Goal: Information Seeking & Learning: Learn about a topic

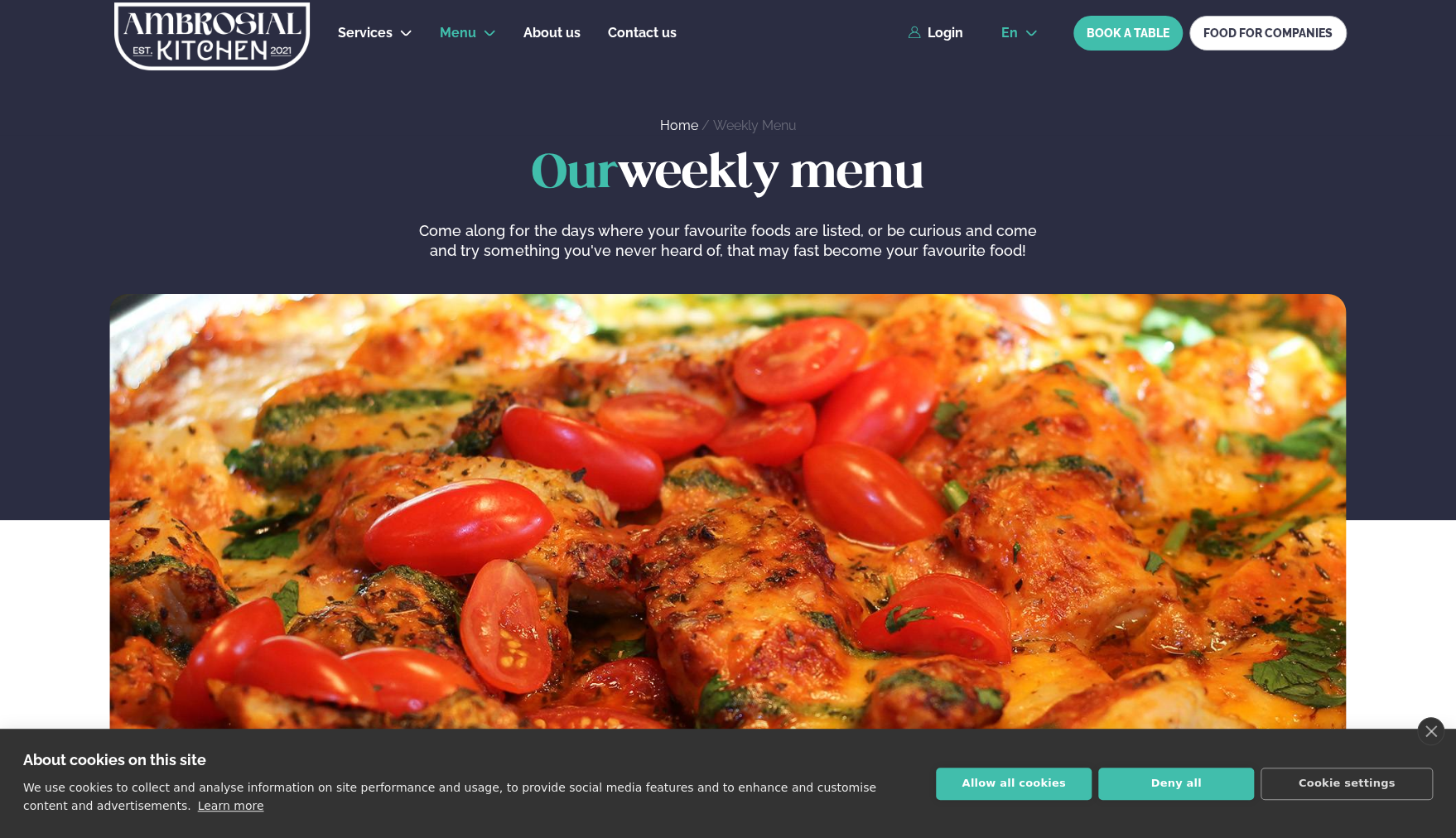
click at [1032, 33] on icon at bounding box center [1031, 33] width 11 height 5
click at [1024, 93] on link "is" at bounding box center [1019, 96] width 63 height 33
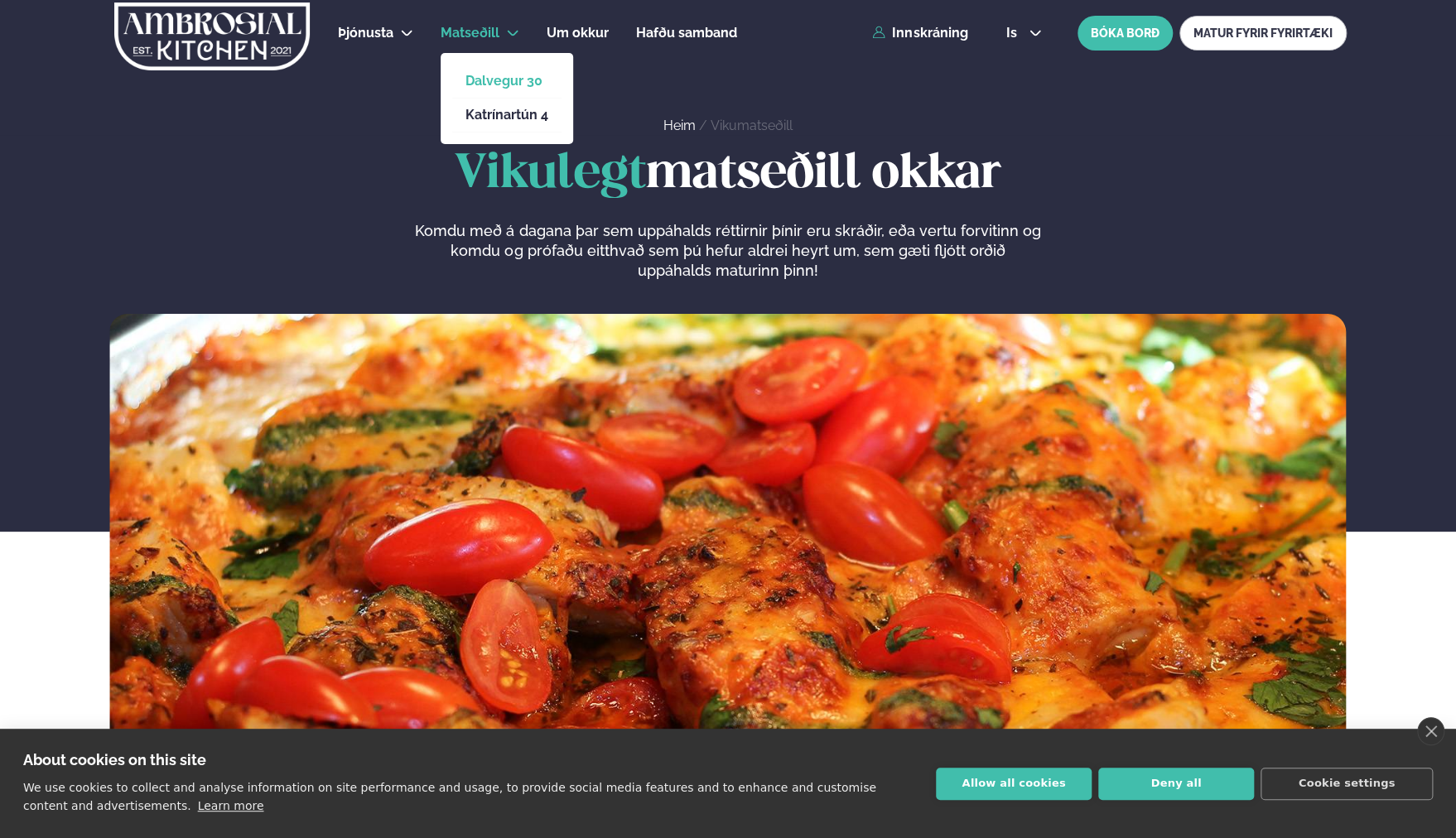
click at [506, 79] on link "Dalvegur 30" at bounding box center [507, 80] width 83 height 14
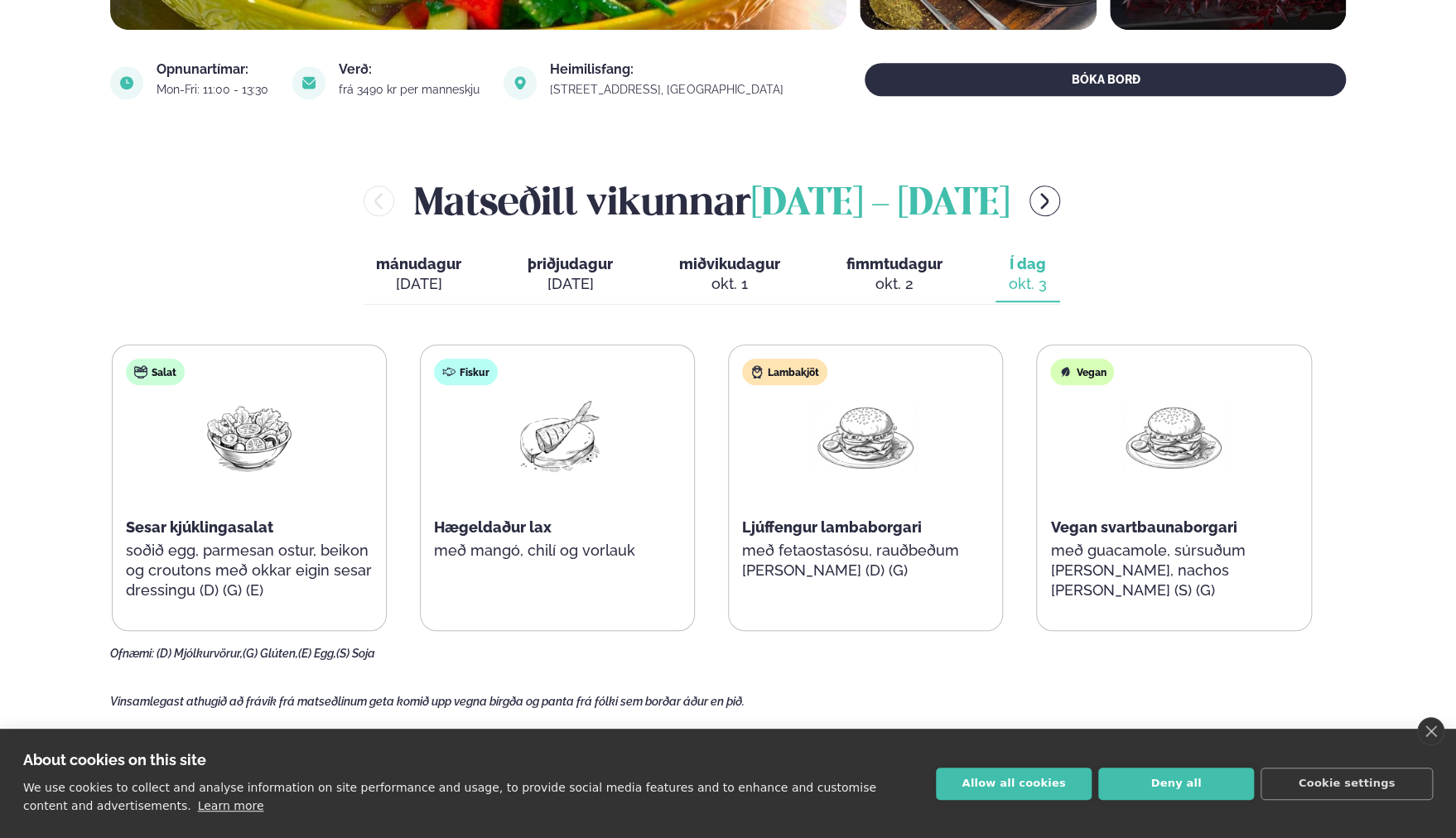
scroll to position [579, 0]
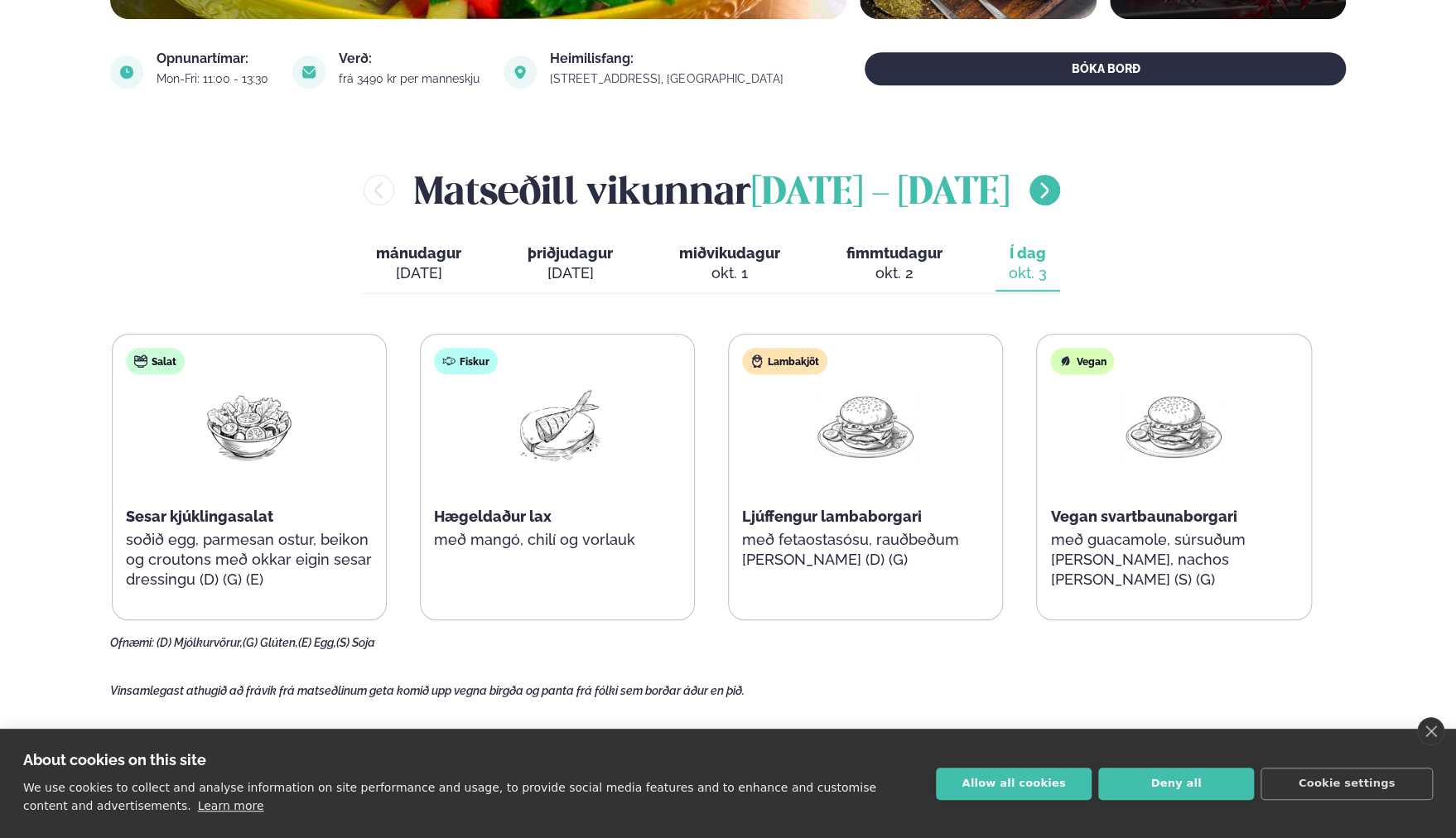
click at [1054, 186] on icon "menu-btn-right" at bounding box center [1045, 191] width 20 height 20
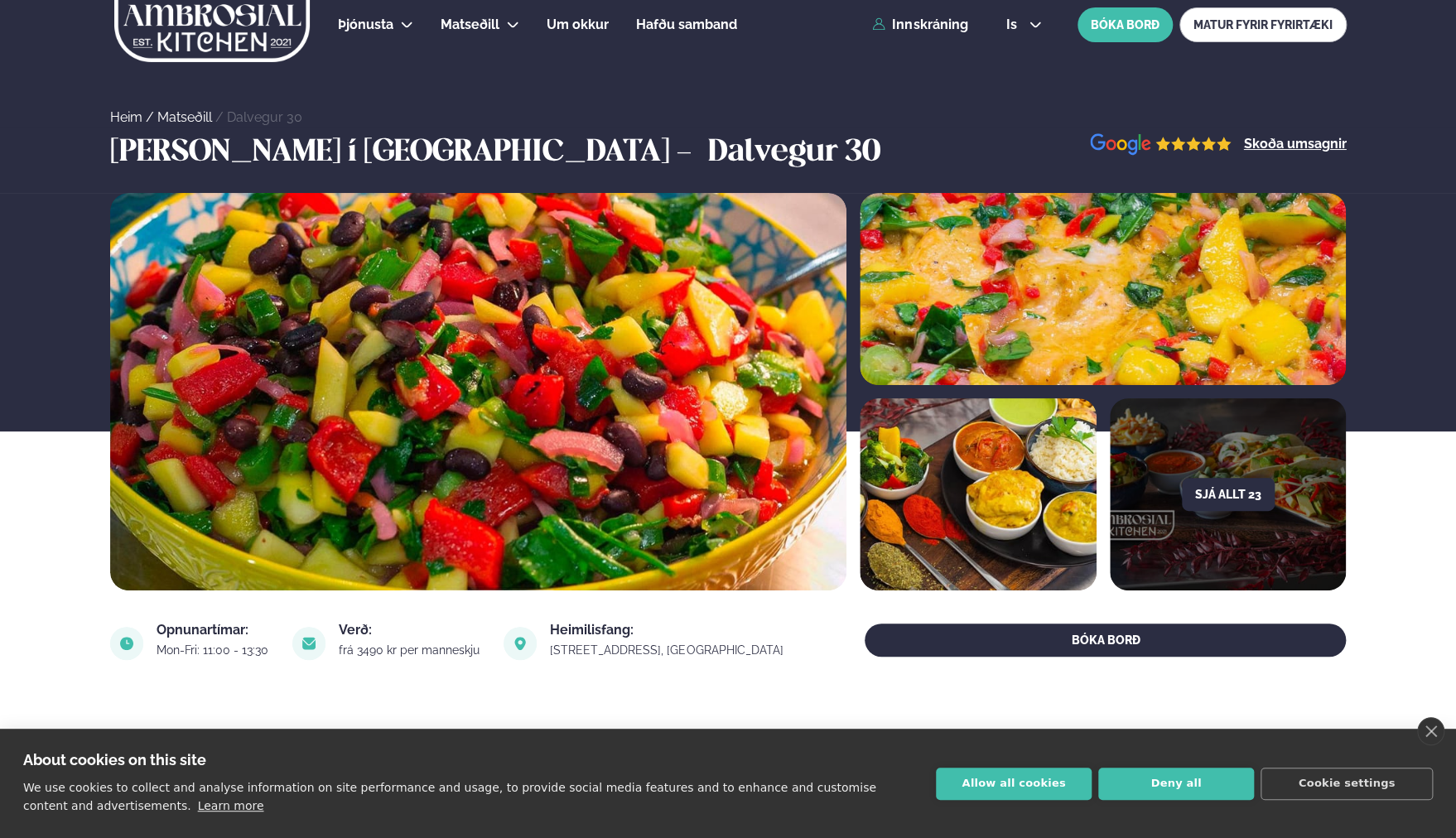
scroll to position [0, 0]
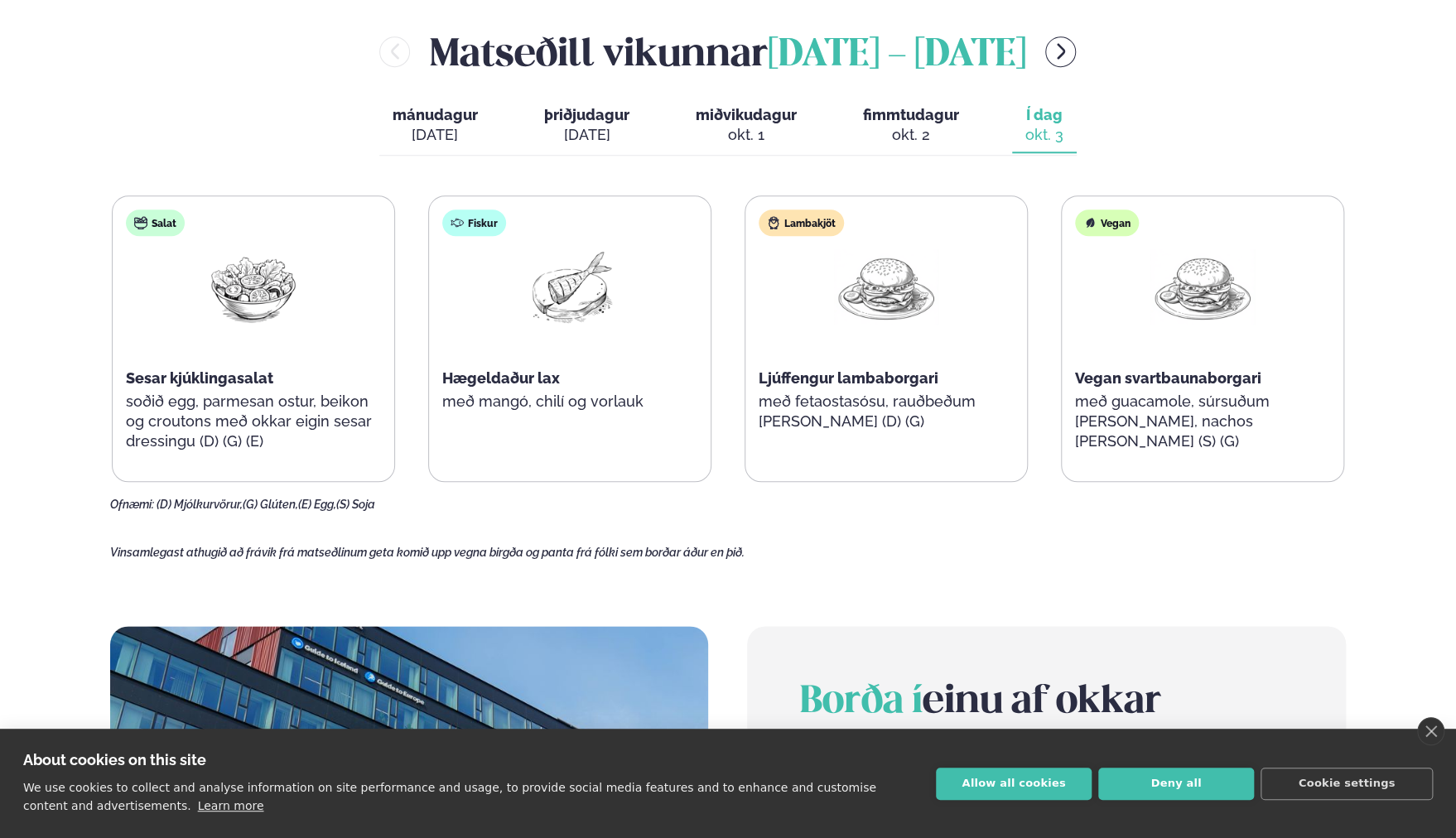
scroll to position [828, 0]
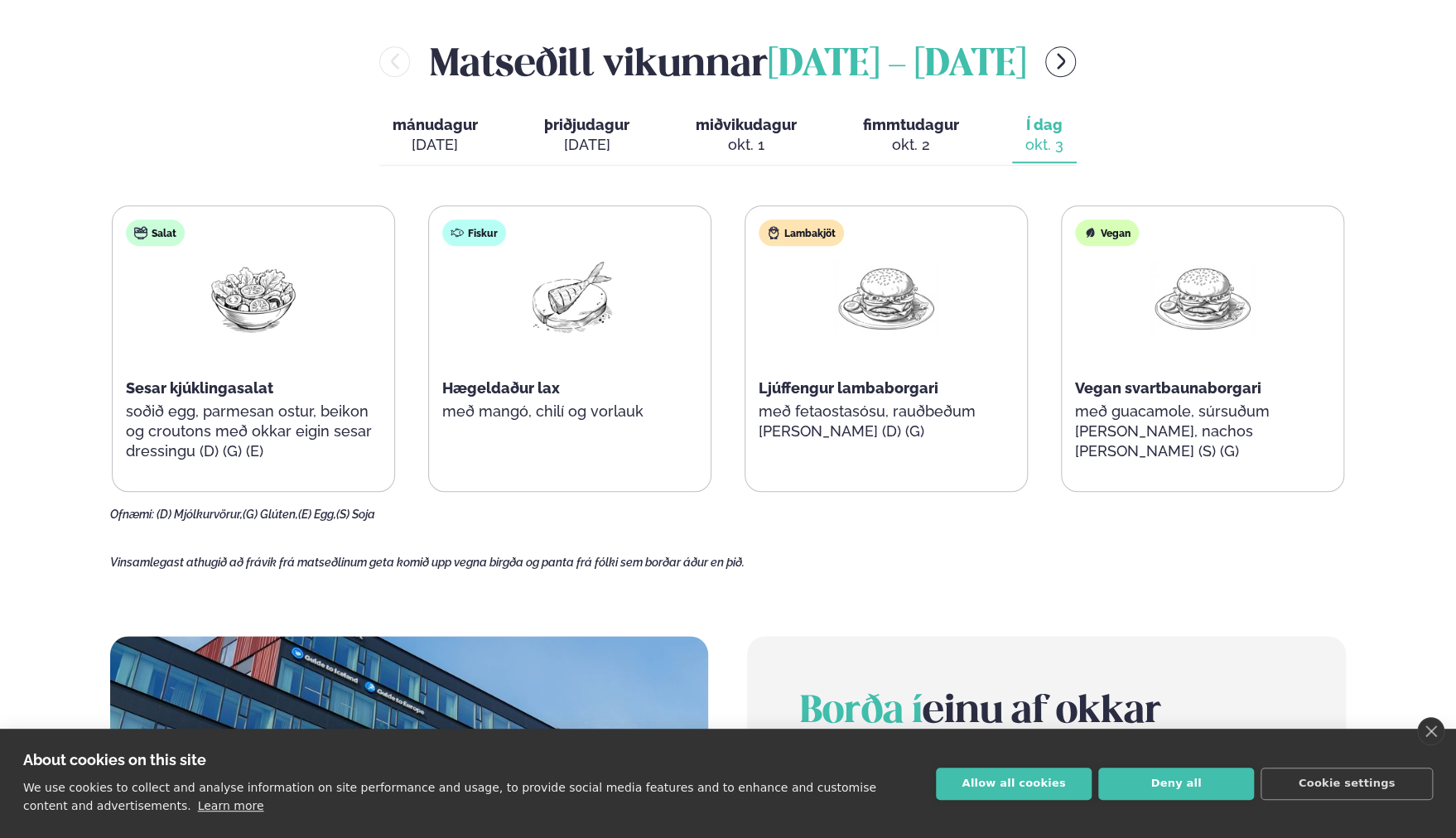
click at [431, 132] on button "mánudagur mán. [DATE]" at bounding box center [435, 136] width 112 height 54
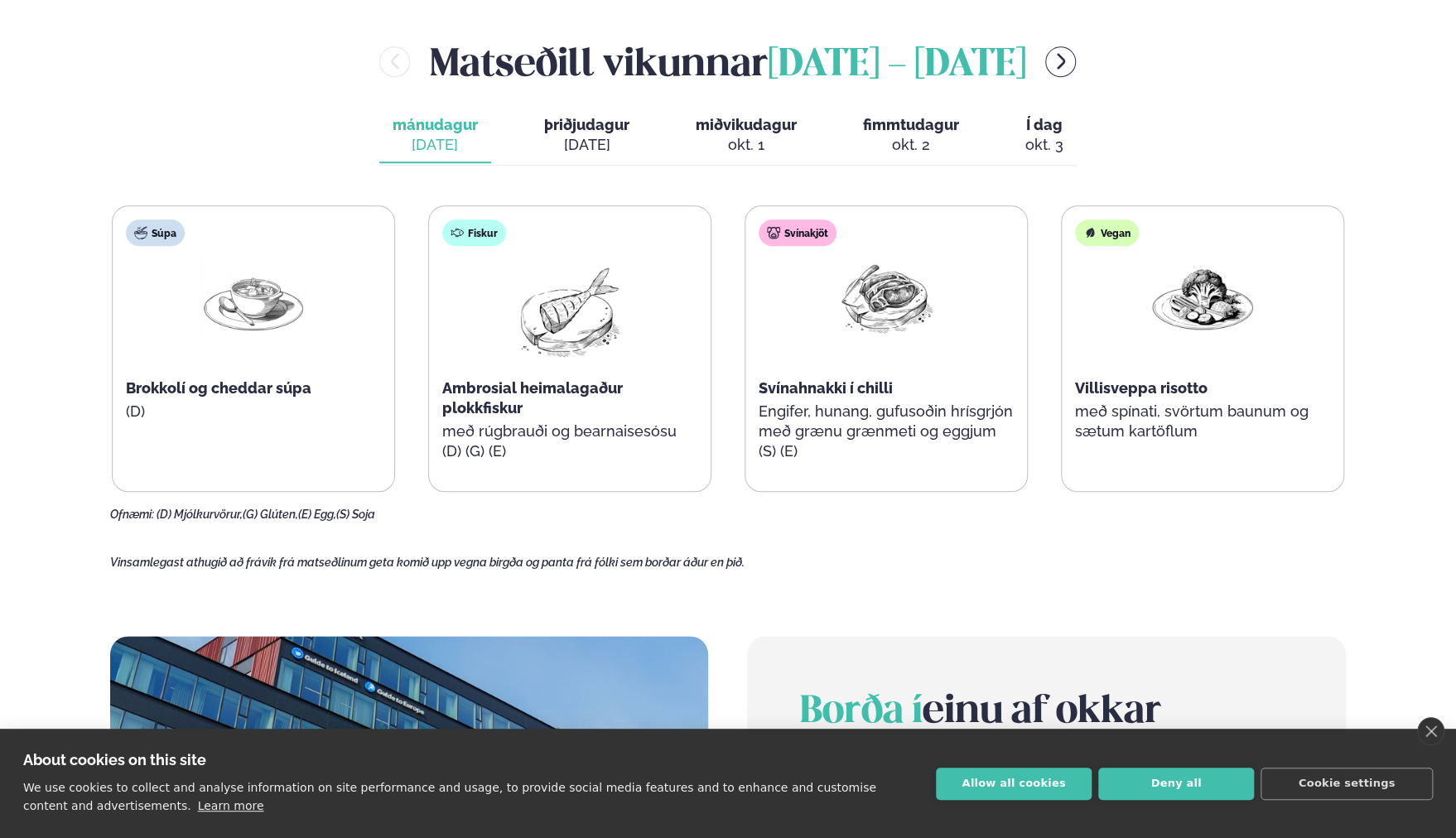
click at [608, 125] on span "þriðjudagur" at bounding box center [587, 124] width 85 height 17
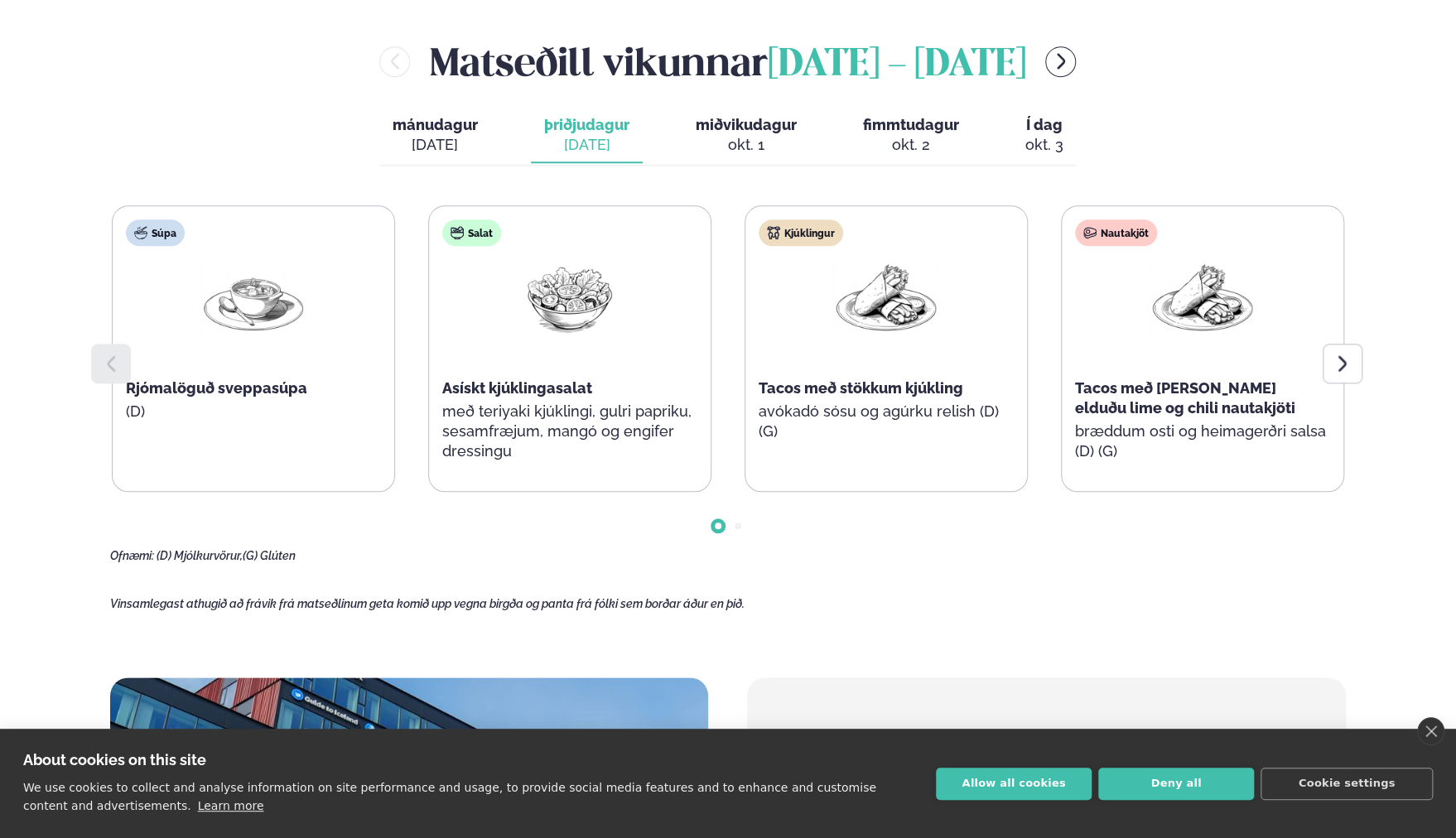
click at [749, 118] on span "miðvikudagur" at bounding box center [746, 124] width 101 height 17
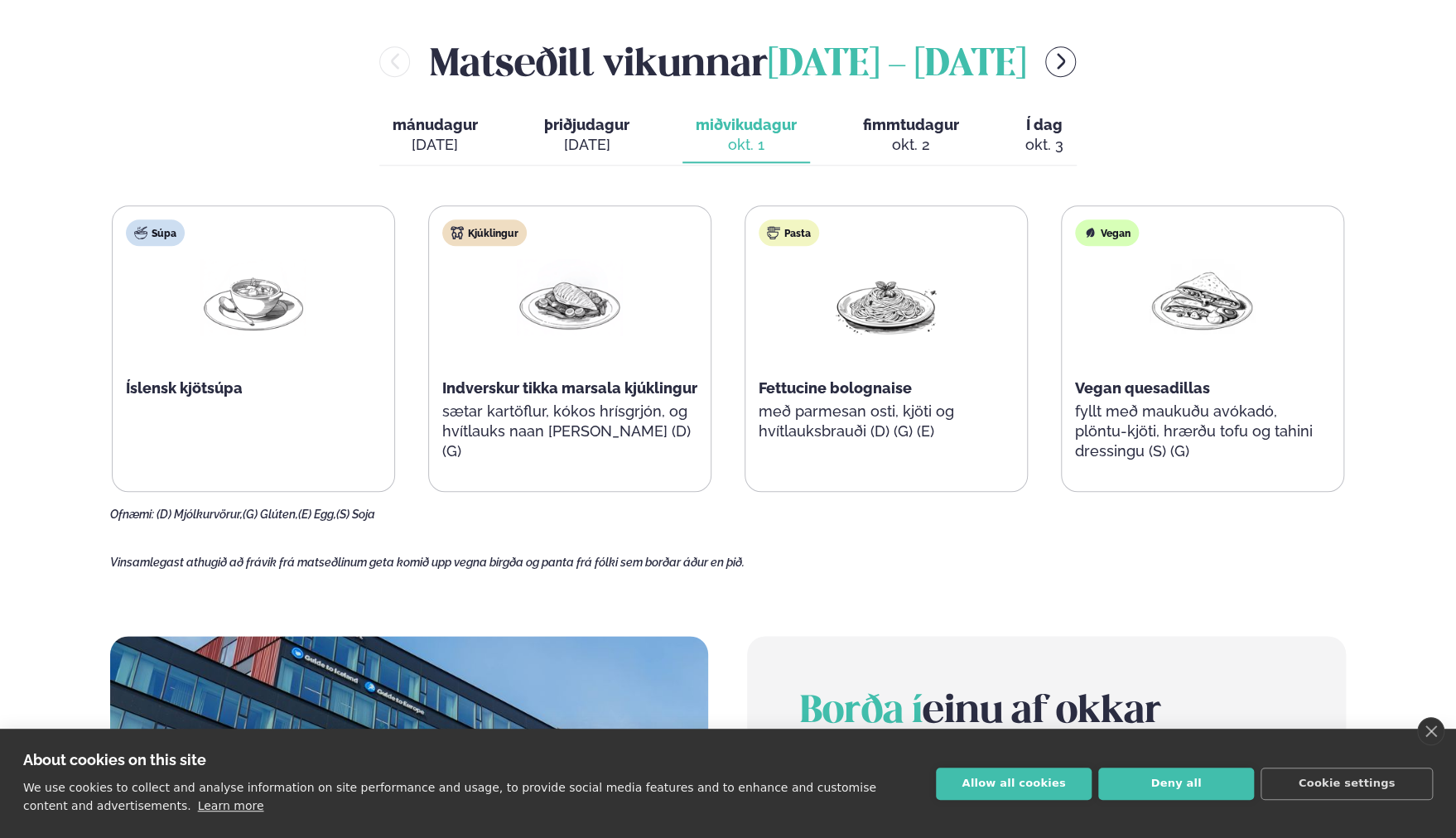
click at [899, 119] on span "fimmtudagur" at bounding box center [911, 124] width 96 height 17
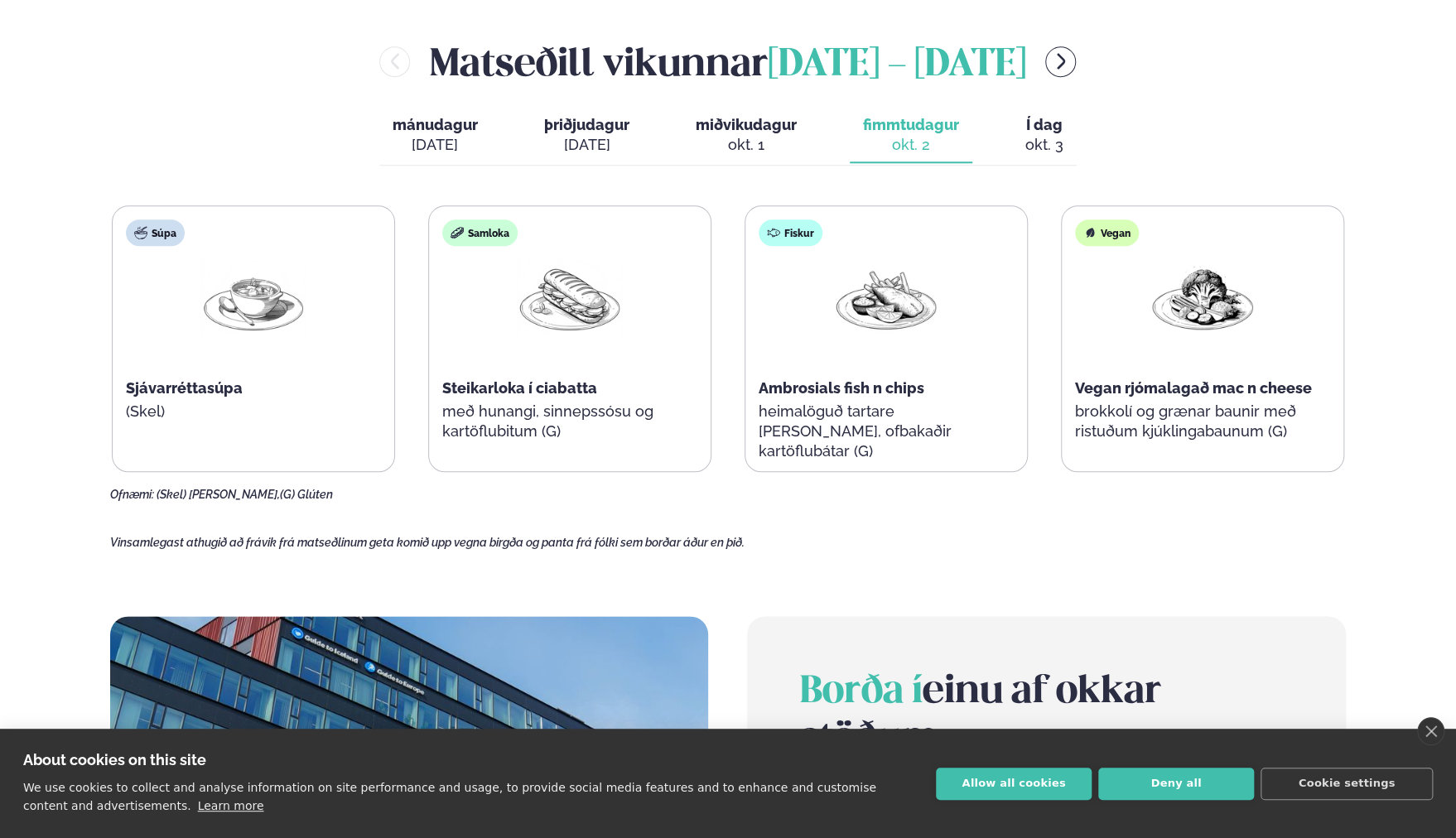
click at [749, 122] on span "miðvikudagur" at bounding box center [746, 124] width 101 height 17
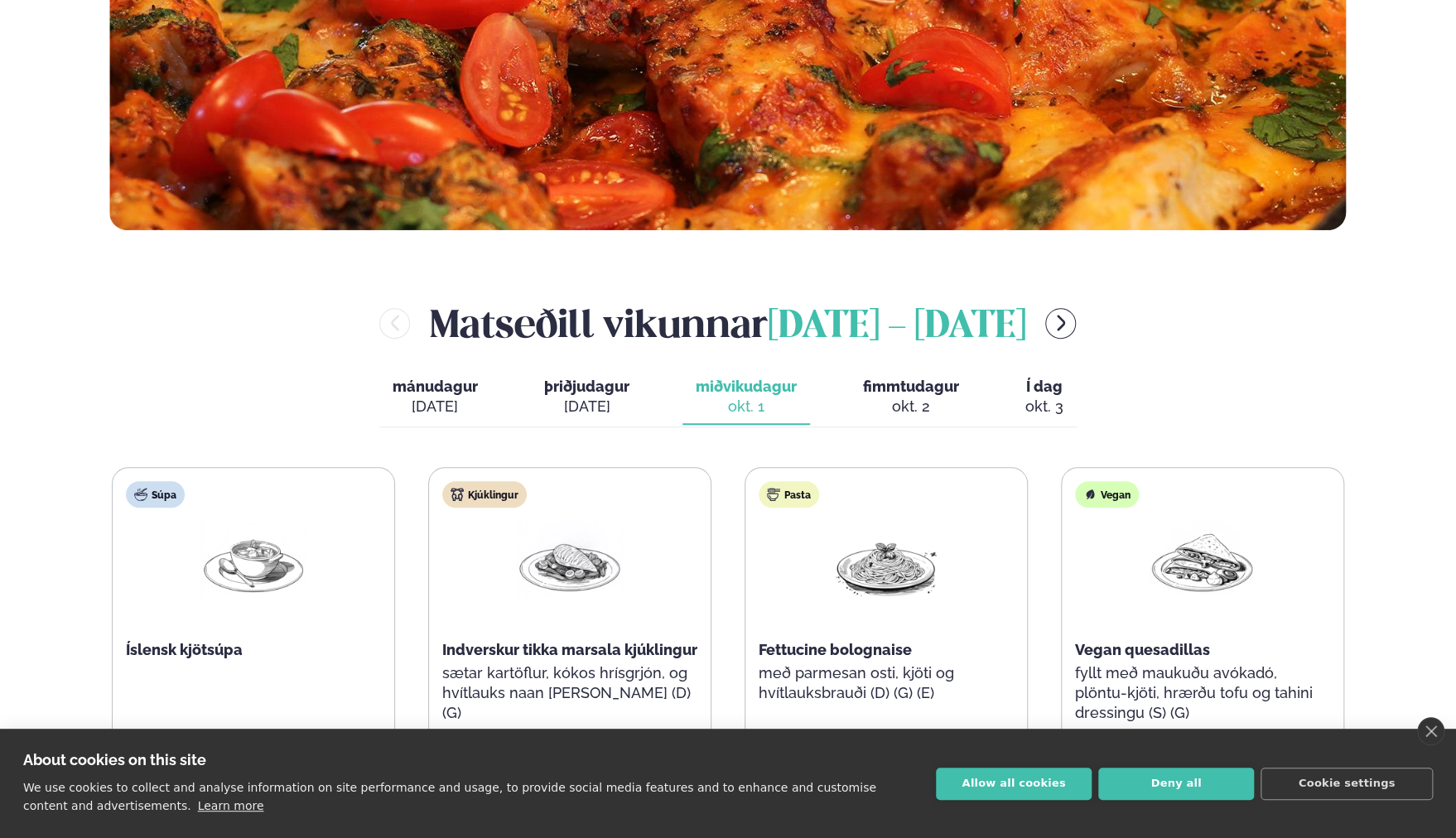
scroll to position [579, 0]
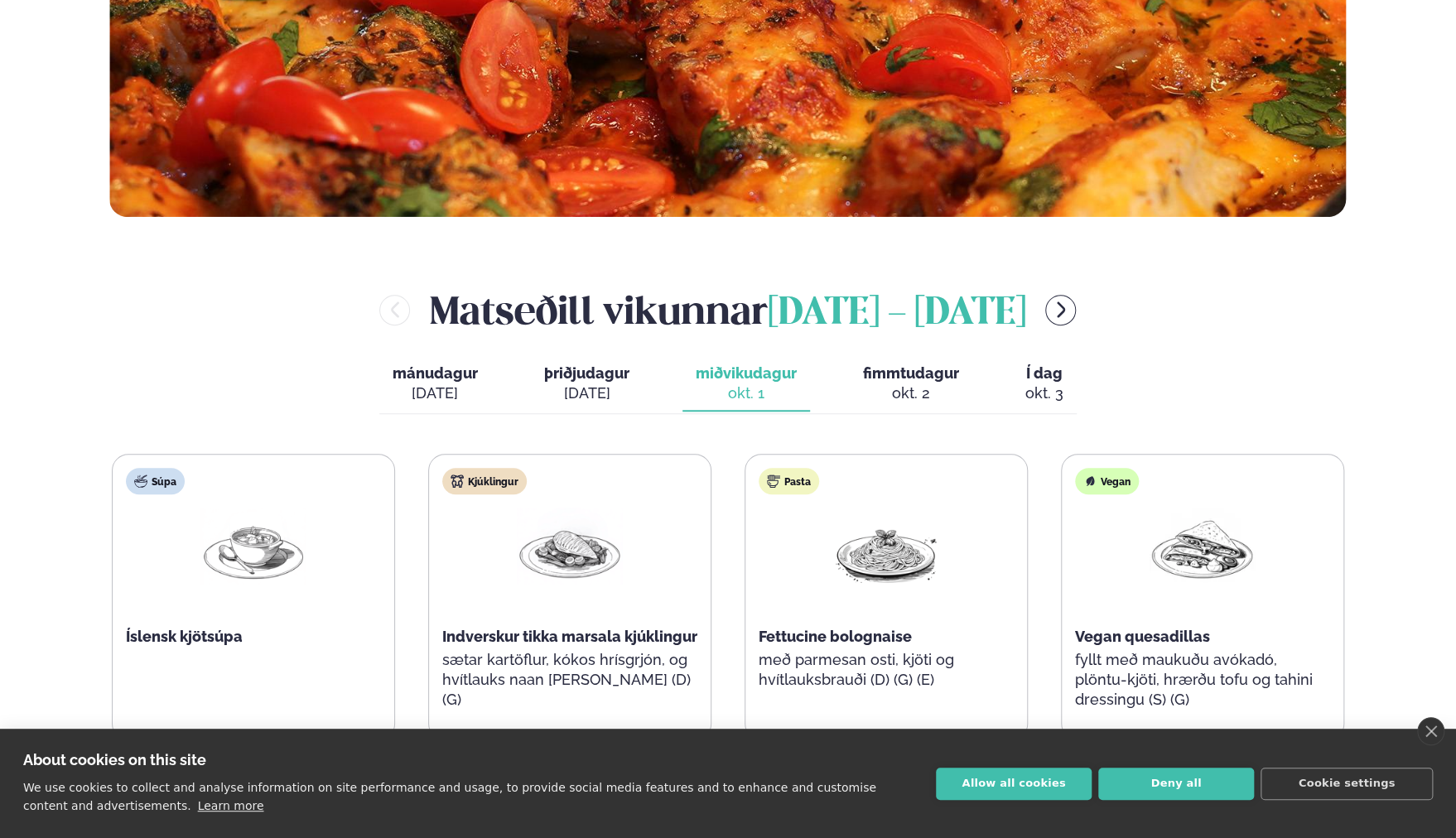
click at [583, 380] on span "þriðjudagur" at bounding box center [587, 372] width 85 height 17
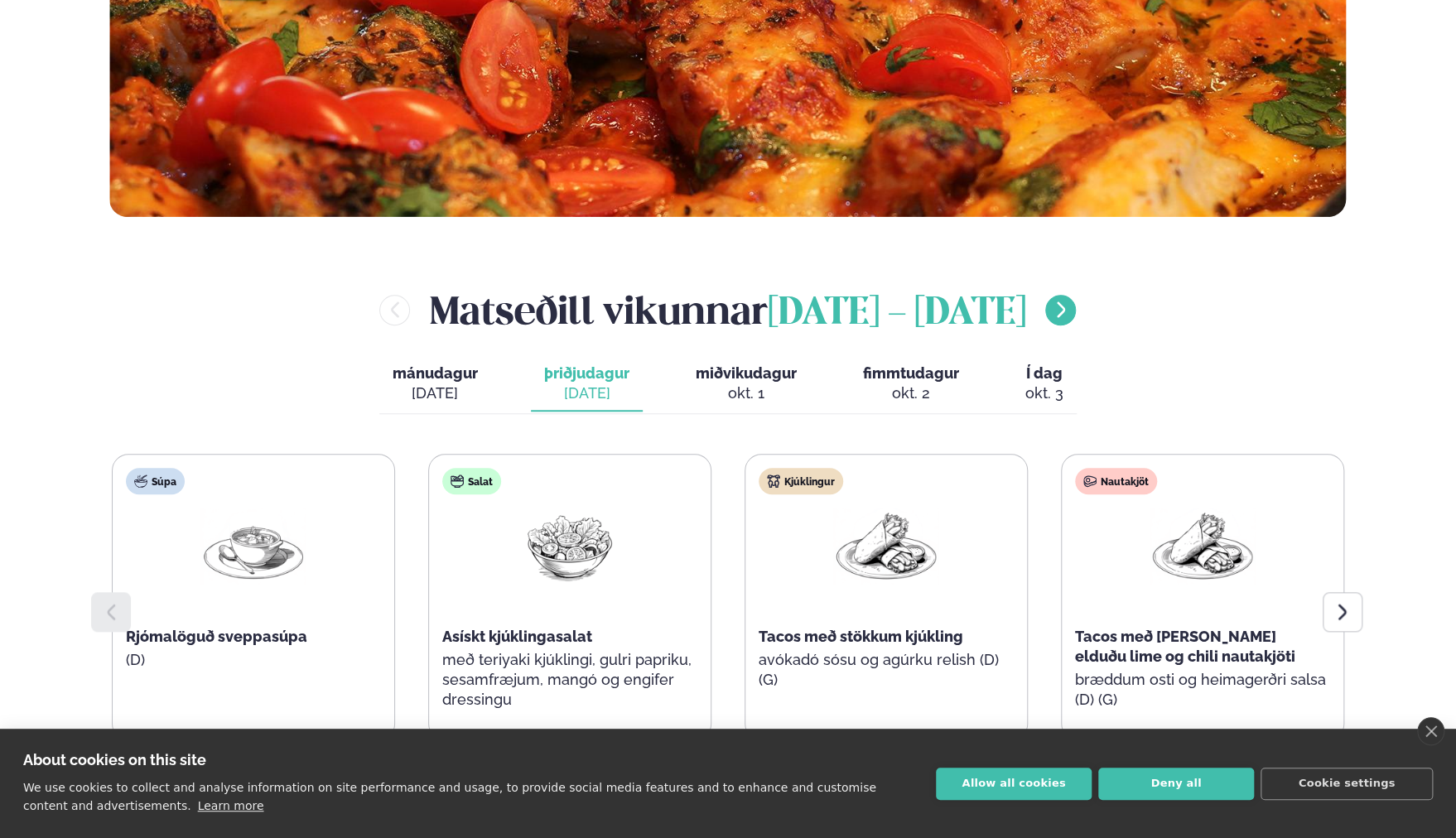
click at [1071, 307] on icon "menu-btn-right" at bounding box center [1061, 309] width 20 height 20
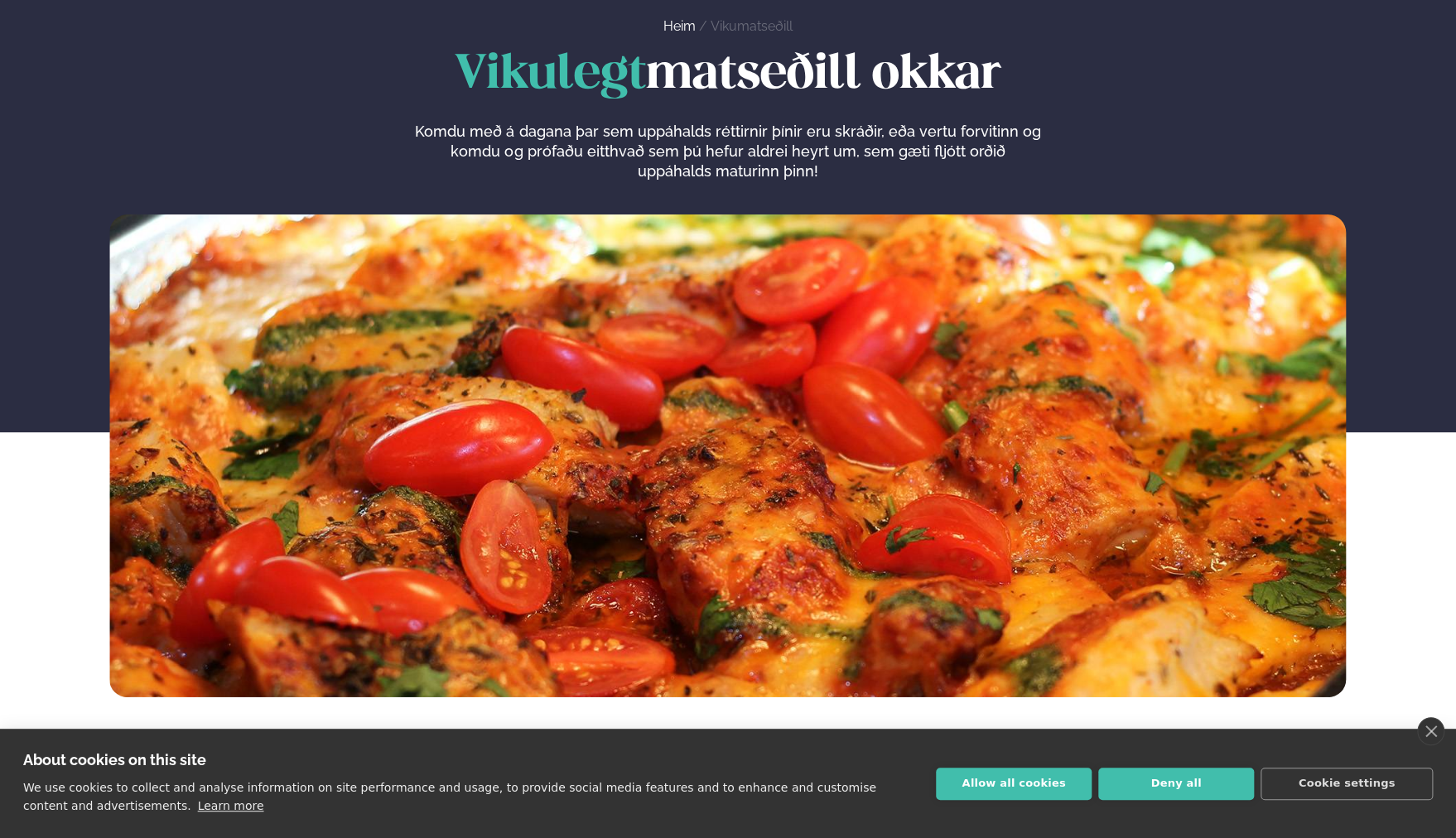
scroll to position [0, 0]
